Goal: Obtain resource: Obtain resource

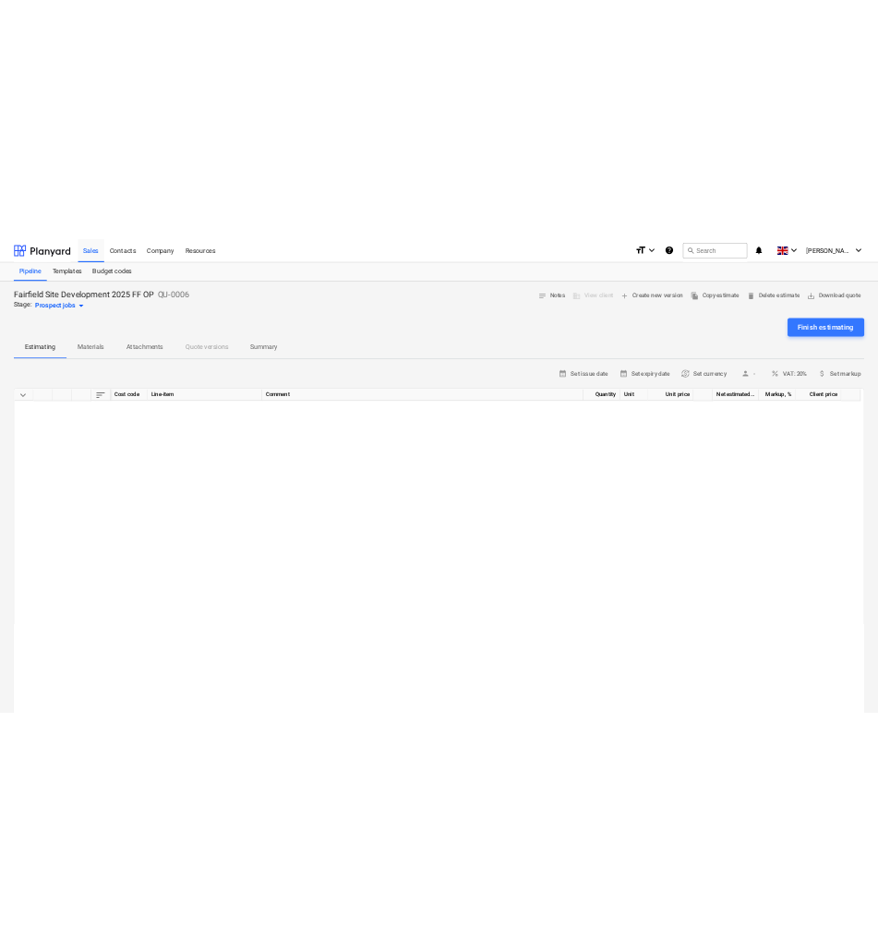
scroll to position [1292, 0]
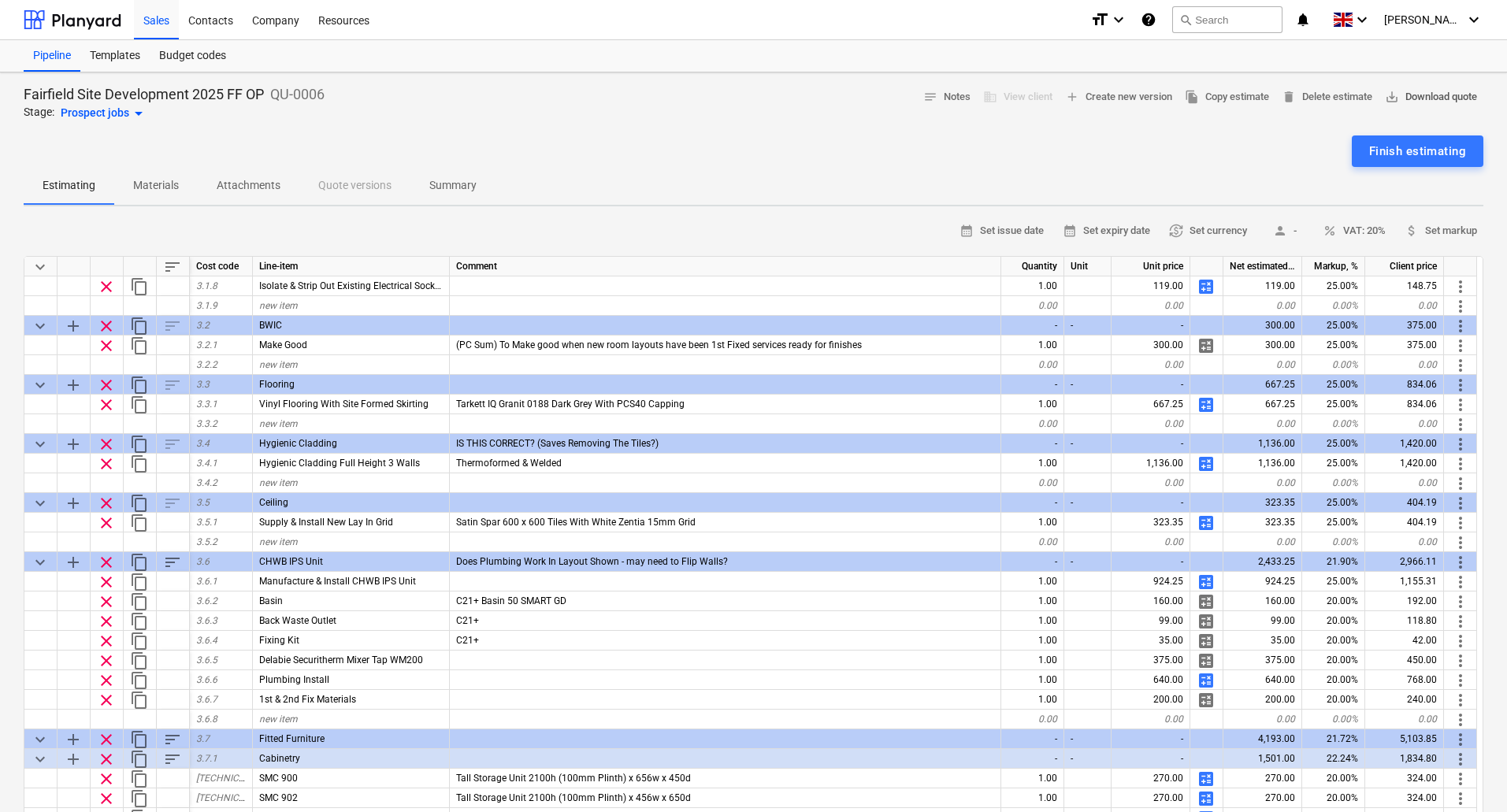
click at [1417, 95] on span "save_alt Download quote" at bounding box center [1431, 96] width 92 height 18
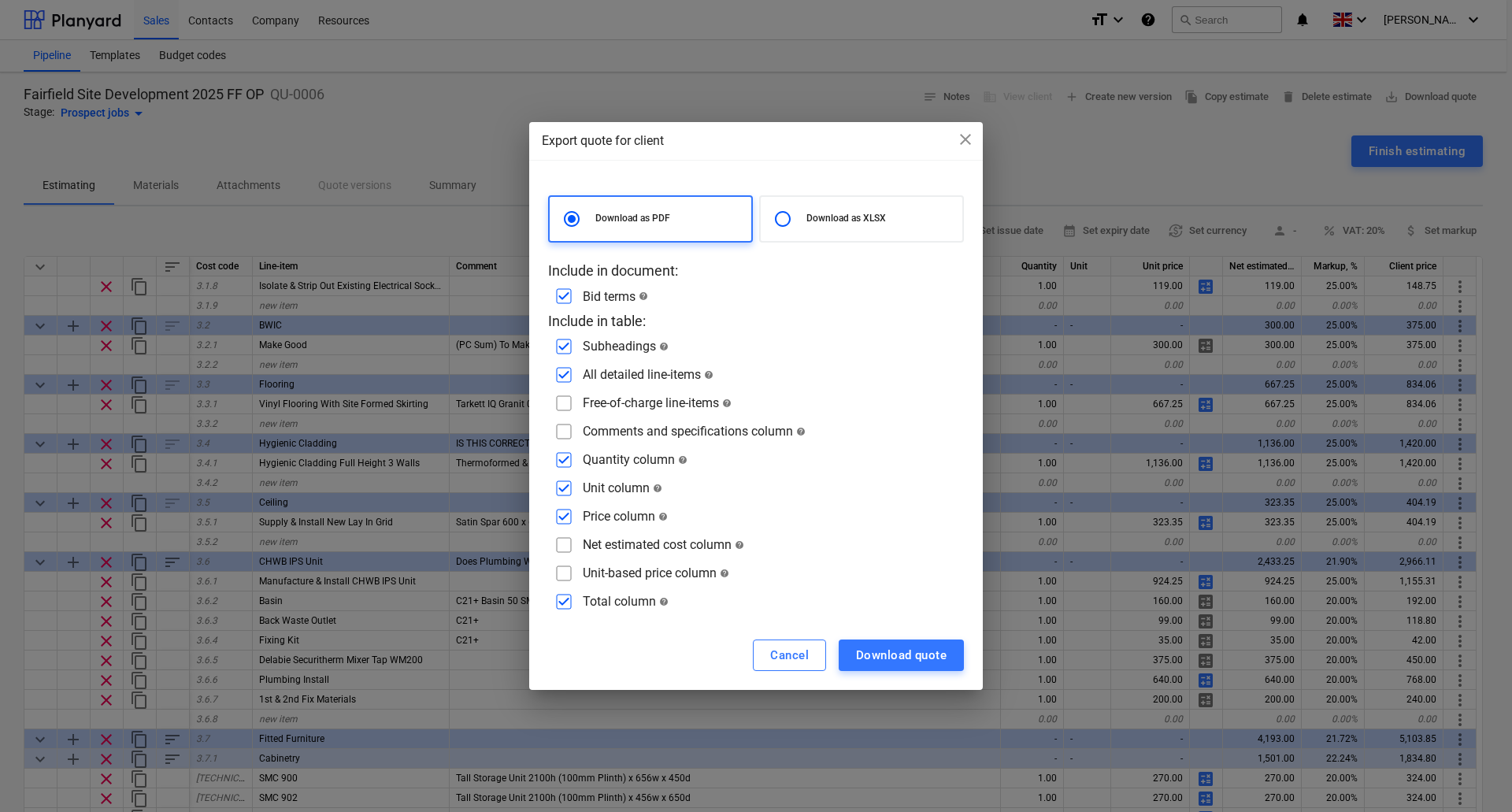
click at [565, 603] on input "checkbox" at bounding box center [564, 602] width 26 height 26
checkbox input "false"
click at [569, 518] on input "checkbox" at bounding box center [564, 517] width 26 height 26
checkbox input "false"
click at [565, 487] on input "checkbox" at bounding box center [564, 489] width 26 height 26
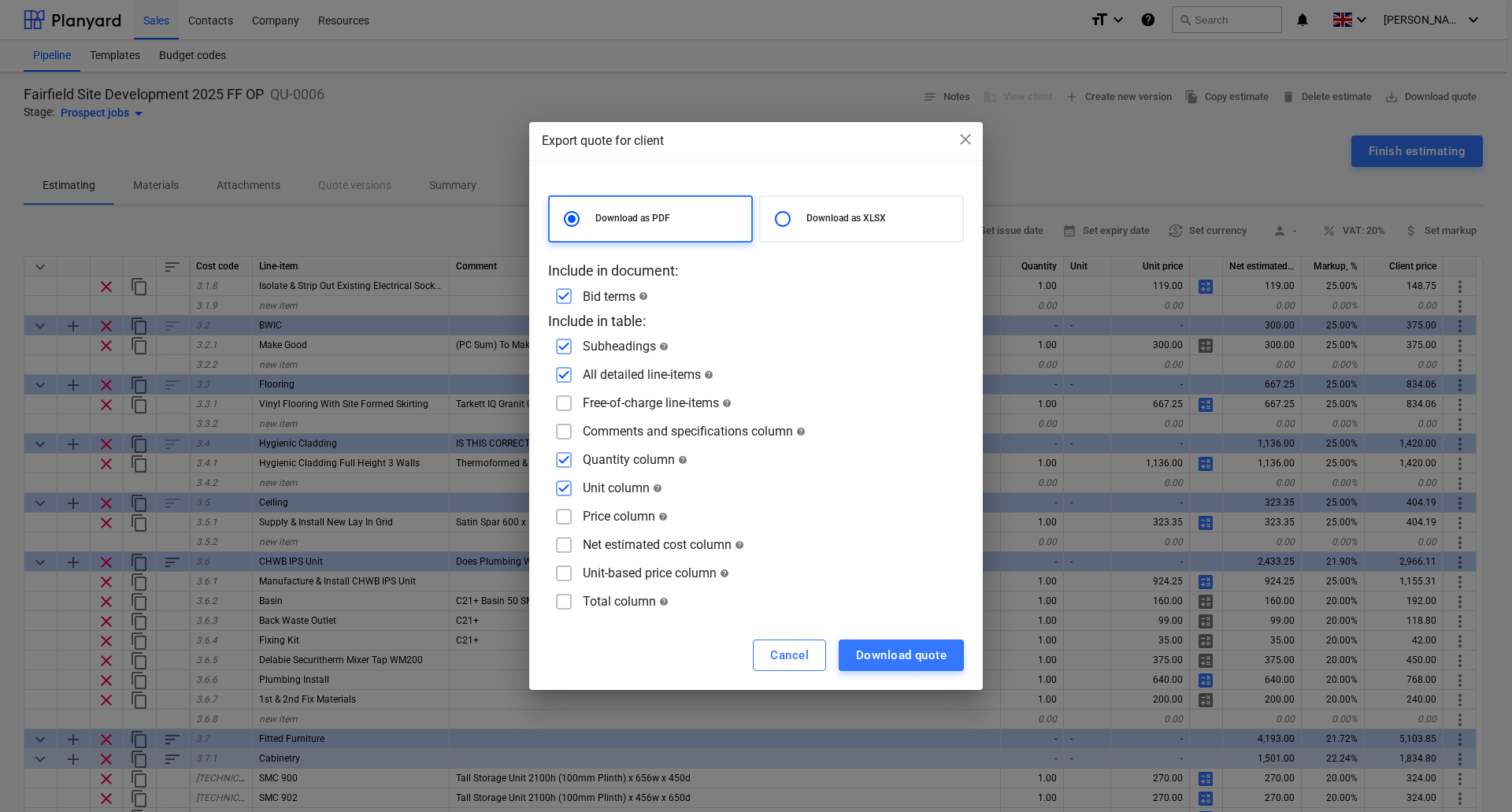
checkbox input "false"
click at [900, 653] on div "Download quote" at bounding box center [901, 655] width 90 height 20
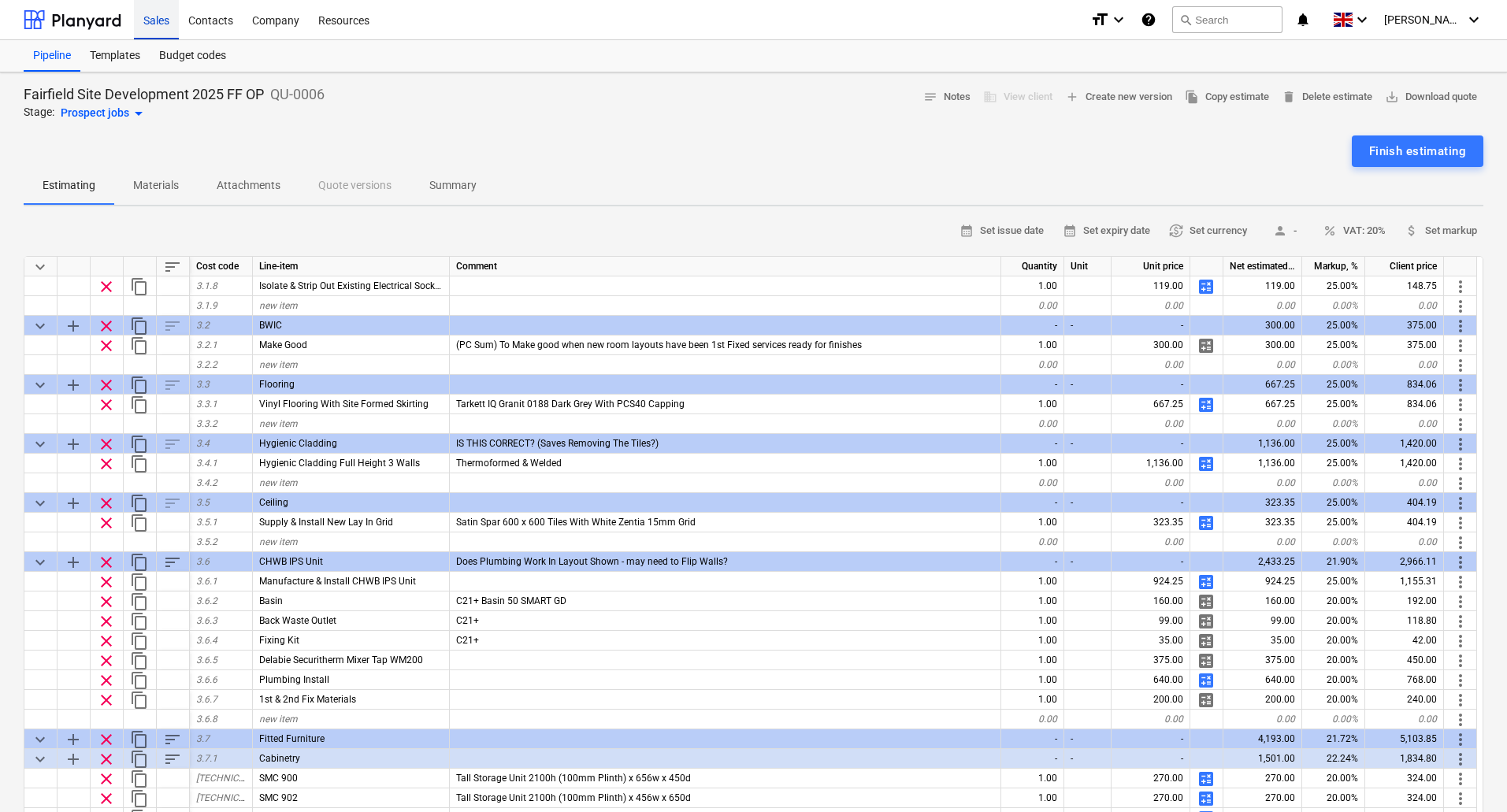
click at [155, 18] on div "Sales" at bounding box center [156, 19] width 45 height 40
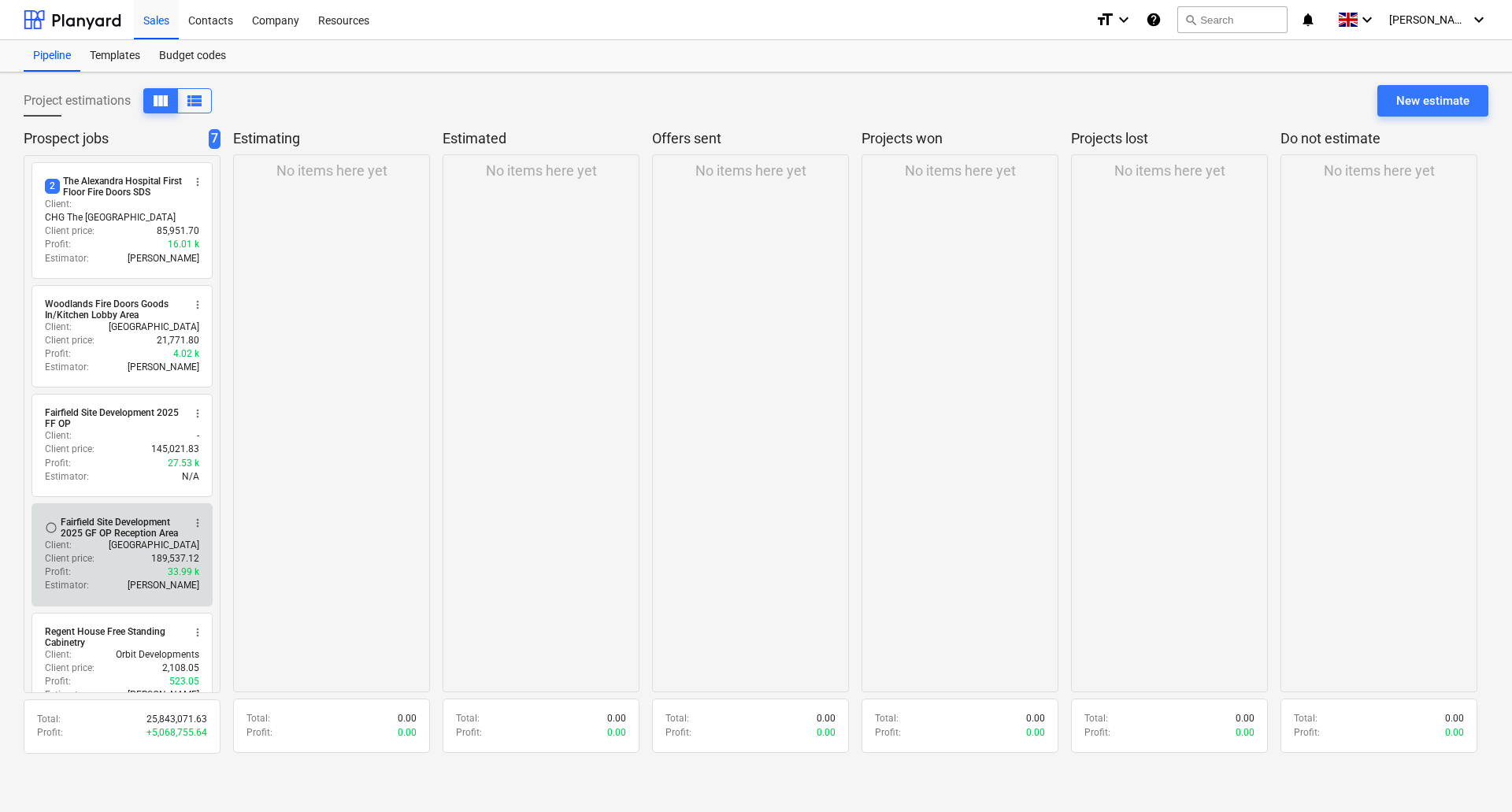
click at [118, 524] on div "Fairfield Site Development 2025 GF OP Reception Area" at bounding box center [121, 528] width 121 height 22
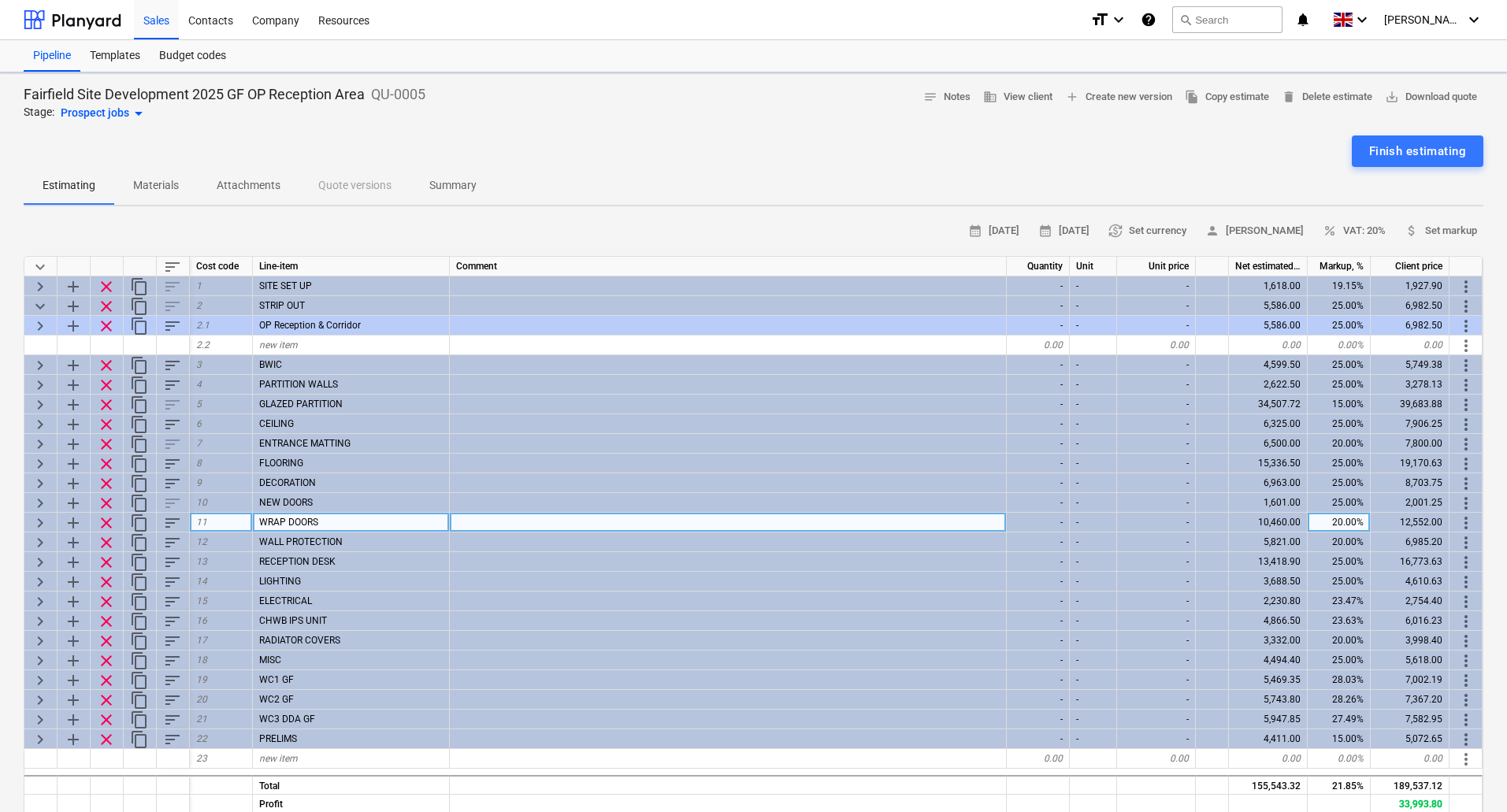
type textarea "x"
click at [1404, 96] on span "save_alt Download quote" at bounding box center [1431, 96] width 92 height 18
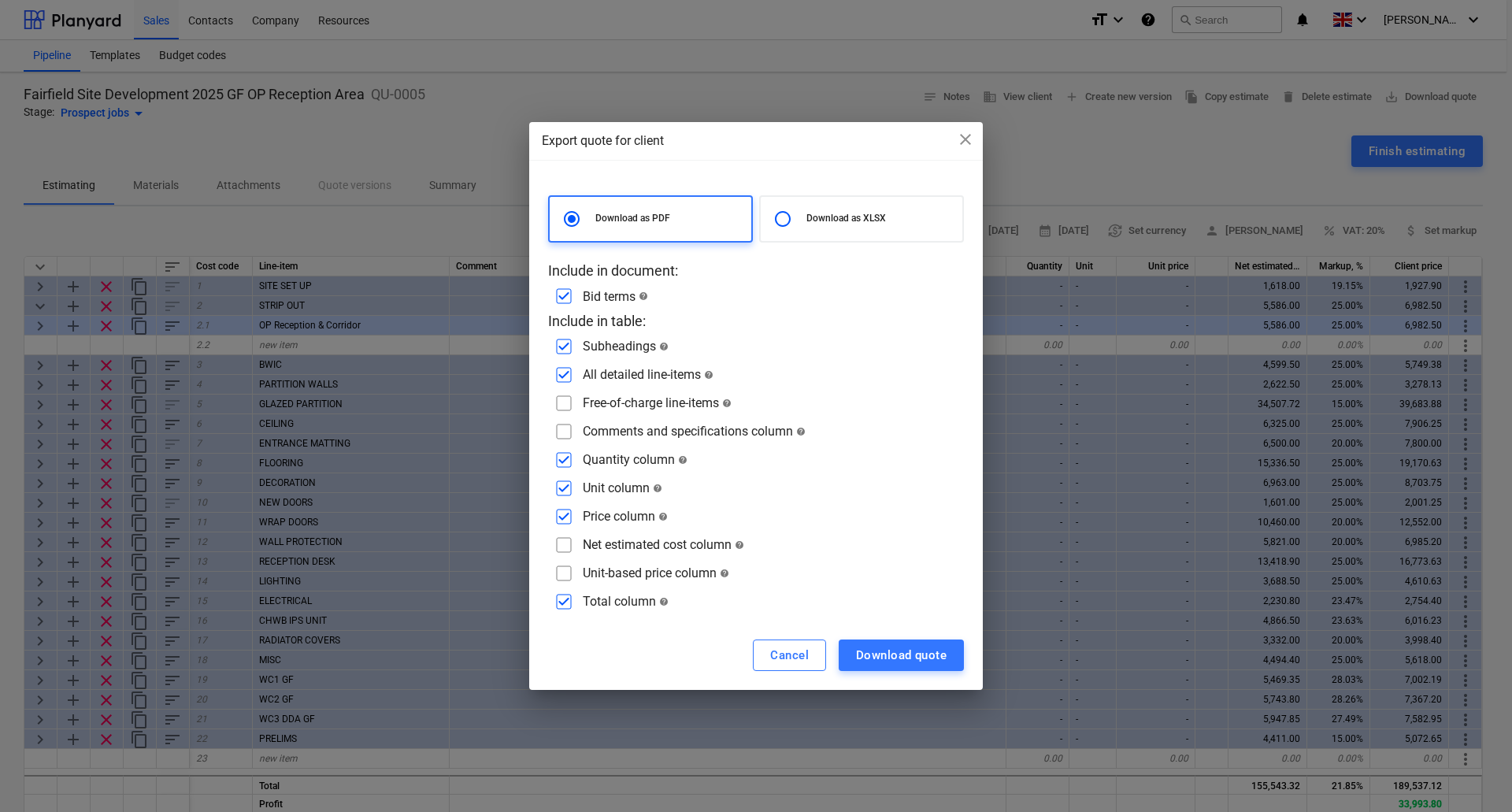
click at [564, 602] on input "checkbox" at bounding box center [564, 602] width 26 height 26
checkbox input "false"
click at [568, 518] on input "checkbox" at bounding box center [564, 517] width 26 height 26
checkbox input "false"
click at [569, 487] on input "checkbox" at bounding box center [564, 489] width 26 height 26
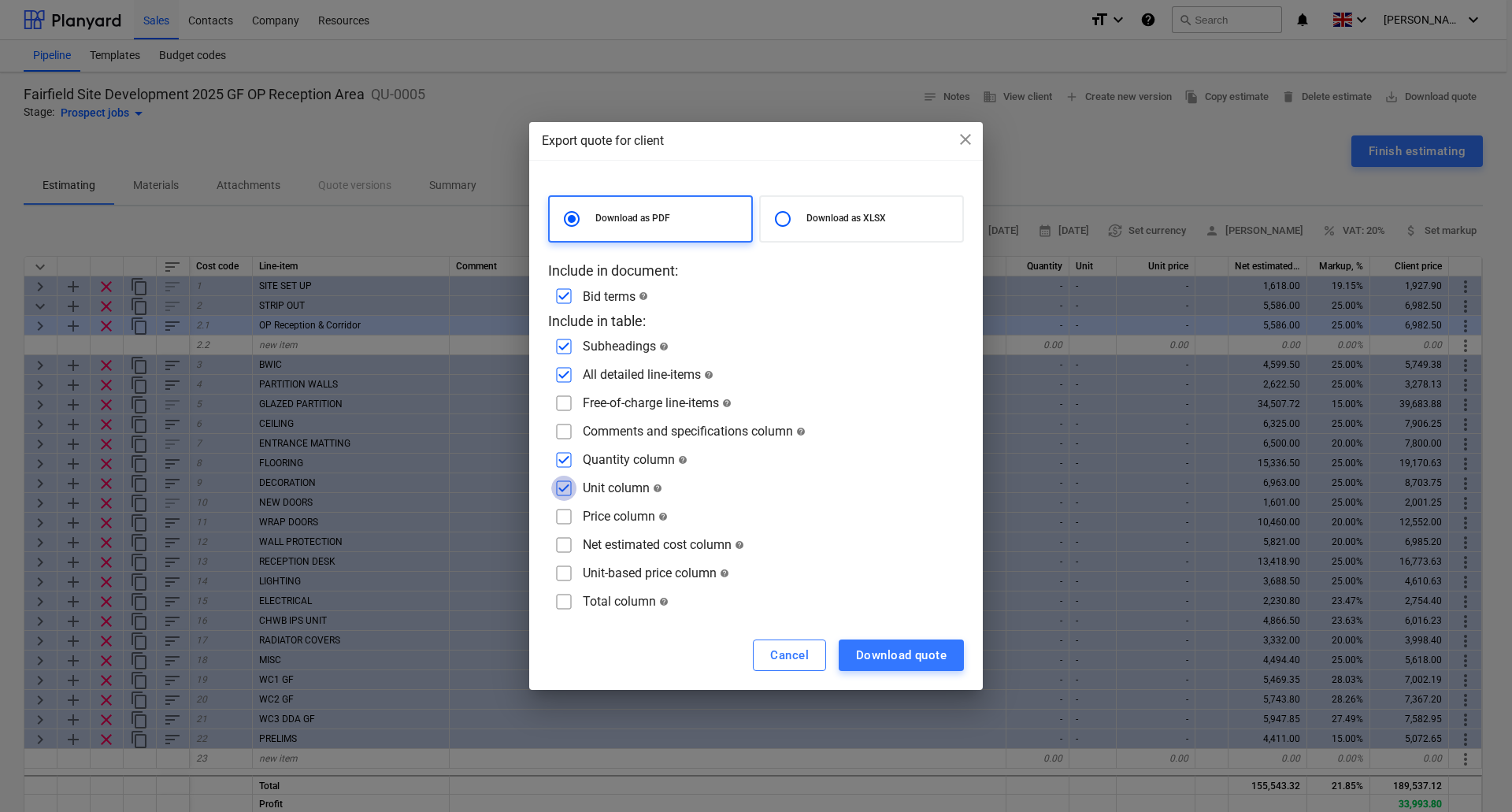
checkbox input "false"
click at [918, 654] on div "Download quote" at bounding box center [901, 655] width 90 height 20
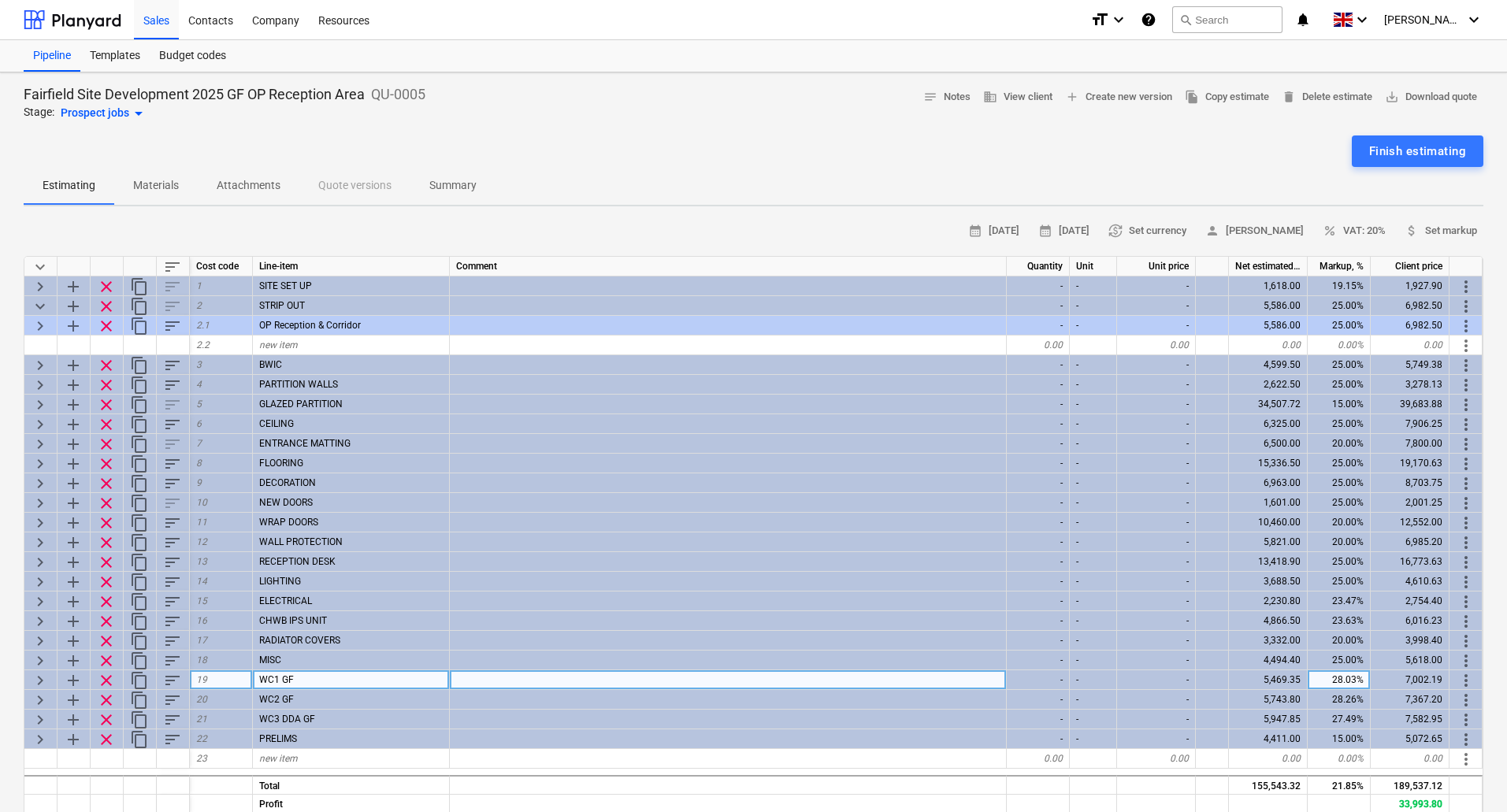
type textarea "x"
